Goal: Book appointment/travel/reservation

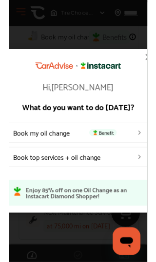
scroll to position [27, 0]
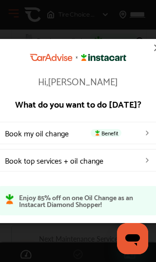
click at [64, 137] on link "Book my oil change Benefit" at bounding box center [78, 133] width 161 height 22
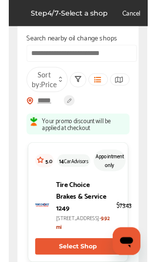
scroll to position [13, 0]
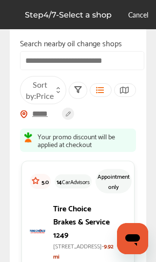
click at [56, 93] on icon at bounding box center [58, 92] width 4 height 4
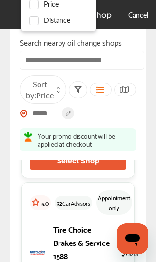
scroll to position [130, 0]
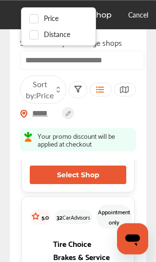
click at [40, 158] on div "Tire Choice Brakes & Service 1249 12831 Trade Center Drive, Bonita Springs, FL …" at bounding box center [78, 128] width 96 height 60
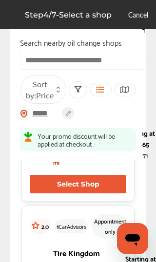
scroll to position [2203, 0]
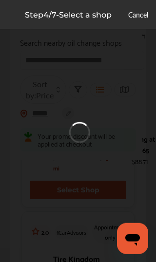
scroll to position [2204, 0]
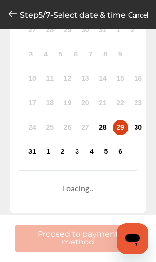
scroll to position [169, 0]
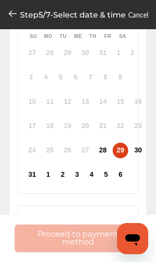
click at [129, 198] on div "2 Select Time Walk In 9:00 AM 10:00 AM 11:00 AM 12:00 PM 1:00 PM 2:00 PM 3:00 P…" at bounding box center [78, 218] width 121 height 40
click at [127, 214] on icon at bounding box center [123, 218] width 9 height 8
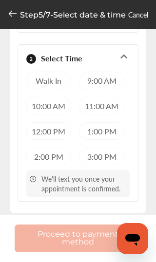
scroll to position [145, 0]
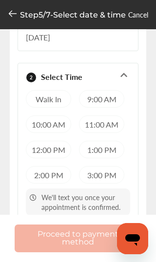
click at [120, 115] on div "11:00 AM" at bounding box center [101, 124] width 45 height 18
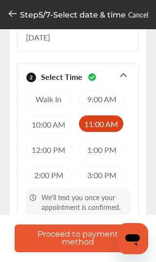
click at [53, 115] on div "10:00 AM" at bounding box center [48, 124] width 45 height 18
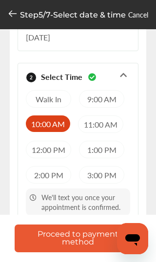
click at [100, 239] on button "Proceed to payment method" at bounding box center [78, 238] width 127 height 28
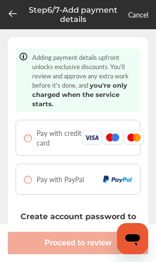
click at [16, 20] on div at bounding box center [13, 15] width 10 height 12
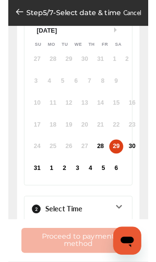
scroll to position [176, 0]
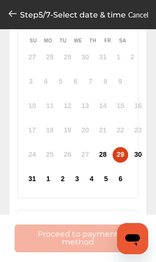
click at [24, 10] on p "Step 5 / 7 - Select date & time" at bounding box center [73, 14] width 106 height 9
click at [14, 15] on icon at bounding box center [13, 14] width 10 height 10
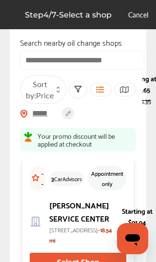
scroll to position [3179, 0]
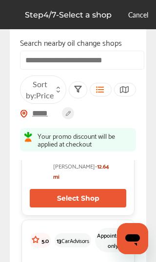
scroll to position [511, 0]
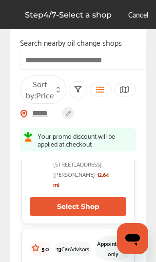
click at [62, 105] on span "25" at bounding box center [59, 99] width 6 height 10
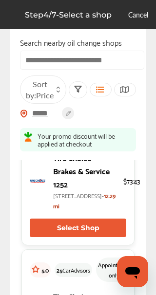
scroll to position [341, 0]
click at [67, 190] on p "Tire Choice Brakes & Service 1252" at bounding box center [84, 170] width 62 height 39
click at [94, 237] on button "Select Shop" at bounding box center [78, 227] width 96 height 18
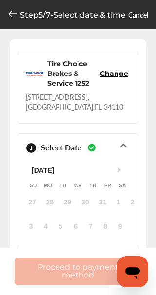
click at [93, 78] on div "Tire Choice Brakes & Service 1252" at bounding box center [73, 73] width 53 height 29
click at [81, 95] on div "2800 Immokalee Road , Naples , FL 34110" at bounding box center [78, 101] width 104 height 19
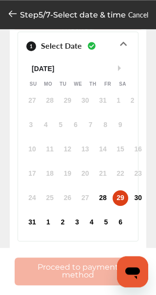
scroll to position [153, 0]
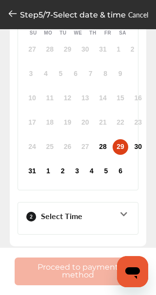
click at [130, 207] on div "2 Select Time Walk In 8:00 AM 8:30 AM 9:00 AM 9:30 AM 10:00 AM 10:30 AM 11:00 A…" at bounding box center [78, 218] width 121 height 33
click at [125, 214] on icon at bounding box center [123, 214] width 9 height 8
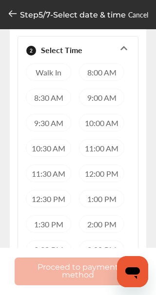
click at [98, 150] on div "11:00 AM" at bounding box center [101, 148] width 45 height 18
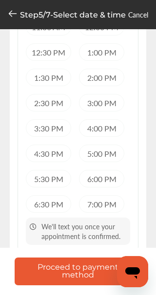
scroll to position [315, 0]
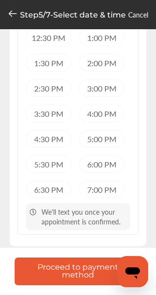
click at [106, 261] on button "Proceed to payment method" at bounding box center [78, 271] width 127 height 28
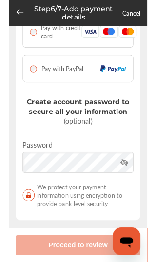
scroll to position [114, 0]
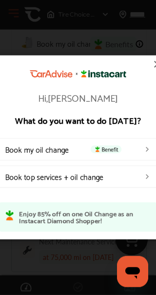
scroll to position [25, 0]
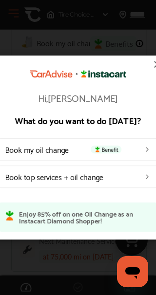
click at [130, 161] on link "Book my oil change Benefit" at bounding box center [78, 149] width 161 height 22
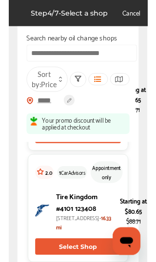
scroll to position [2220, 0]
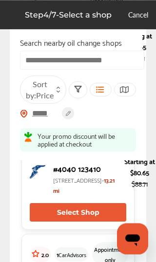
scroll to position [2181, 0]
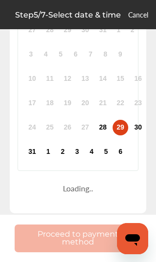
scroll to position [169, 0]
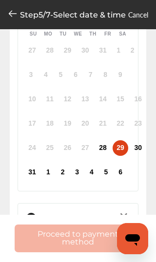
click at [123, 211] on icon at bounding box center [123, 215] width 9 height 8
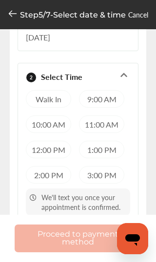
click at [113, 166] on div "3:00 PM" at bounding box center [101, 175] width 45 height 18
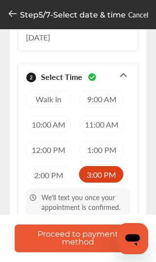
click at [98, 233] on button "Proceed to payment method" at bounding box center [78, 238] width 127 height 28
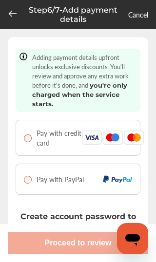
click at [8, 10] on icon at bounding box center [13, 14] width 10 height 10
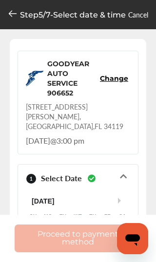
scroll to position [180, 0]
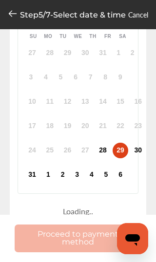
click at [16, 13] on icon at bounding box center [12, 14] width 7 height 6
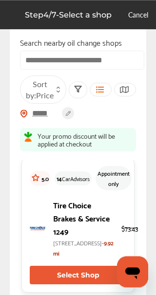
scroll to position [17, 0]
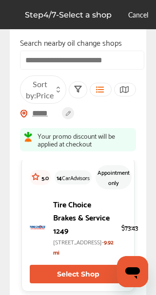
click at [100, 86] on icon at bounding box center [99, 90] width 9 height 8
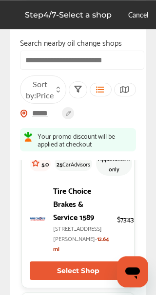
scroll to position [451, 0]
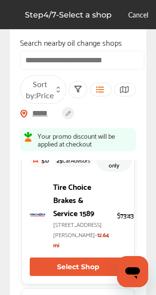
click at [108, 127] on button "Select Shop" at bounding box center [78, 118] width 96 height 18
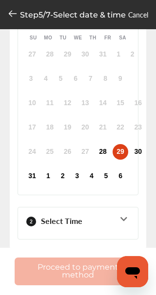
scroll to position [153, 0]
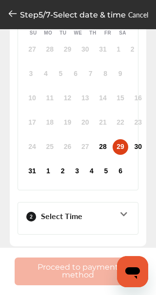
click at [125, 214] on icon at bounding box center [123, 214] width 9 height 8
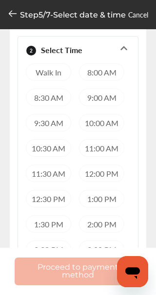
click at [42, 251] on div "2:30 PM" at bounding box center [48, 249] width 45 height 18
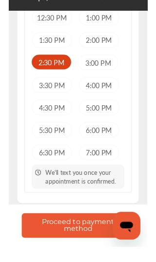
scroll to position [344, 0]
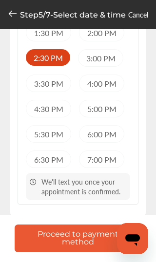
click at [97, 240] on button "Proceed to payment method" at bounding box center [78, 238] width 127 height 28
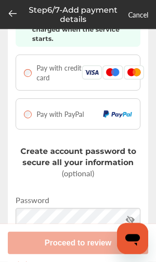
scroll to position [65, 0]
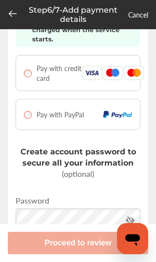
click at [94, 76] on img at bounding box center [92, 73] width 21 height 15
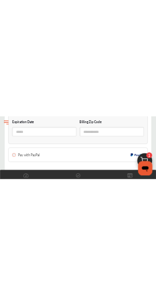
scroll to position [211, 0]
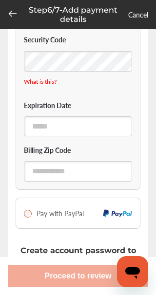
click at [14, 17] on icon at bounding box center [13, 14] width 10 height 10
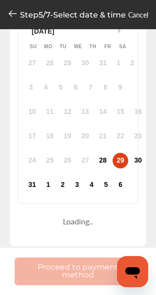
scroll to position [10, 0]
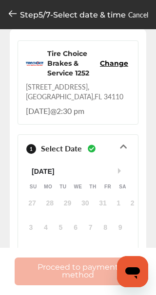
click at [11, 14] on icon at bounding box center [13, 14] width 10 height 10
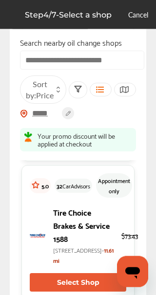
click at [65, 153] on button "Select Shop" at bounding box center [78, 143] width 96 height 18
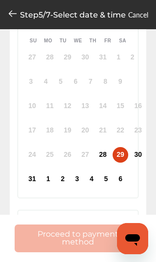
scroll to position [157, 0]
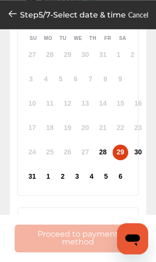
click at [137, 145] on div "30" at bounding box center [138, 153] width 16 height 16
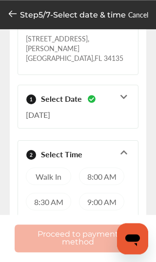
scroll to position [51, 0]
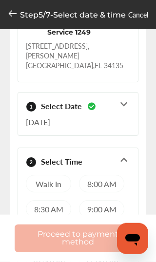
click at [15, 11] on icon at bounding box center [13, 14] width 10 height 10
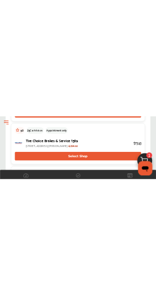
scroll to position [533, 0]
